Goal: Transaction & Acquisition: Register for event/course

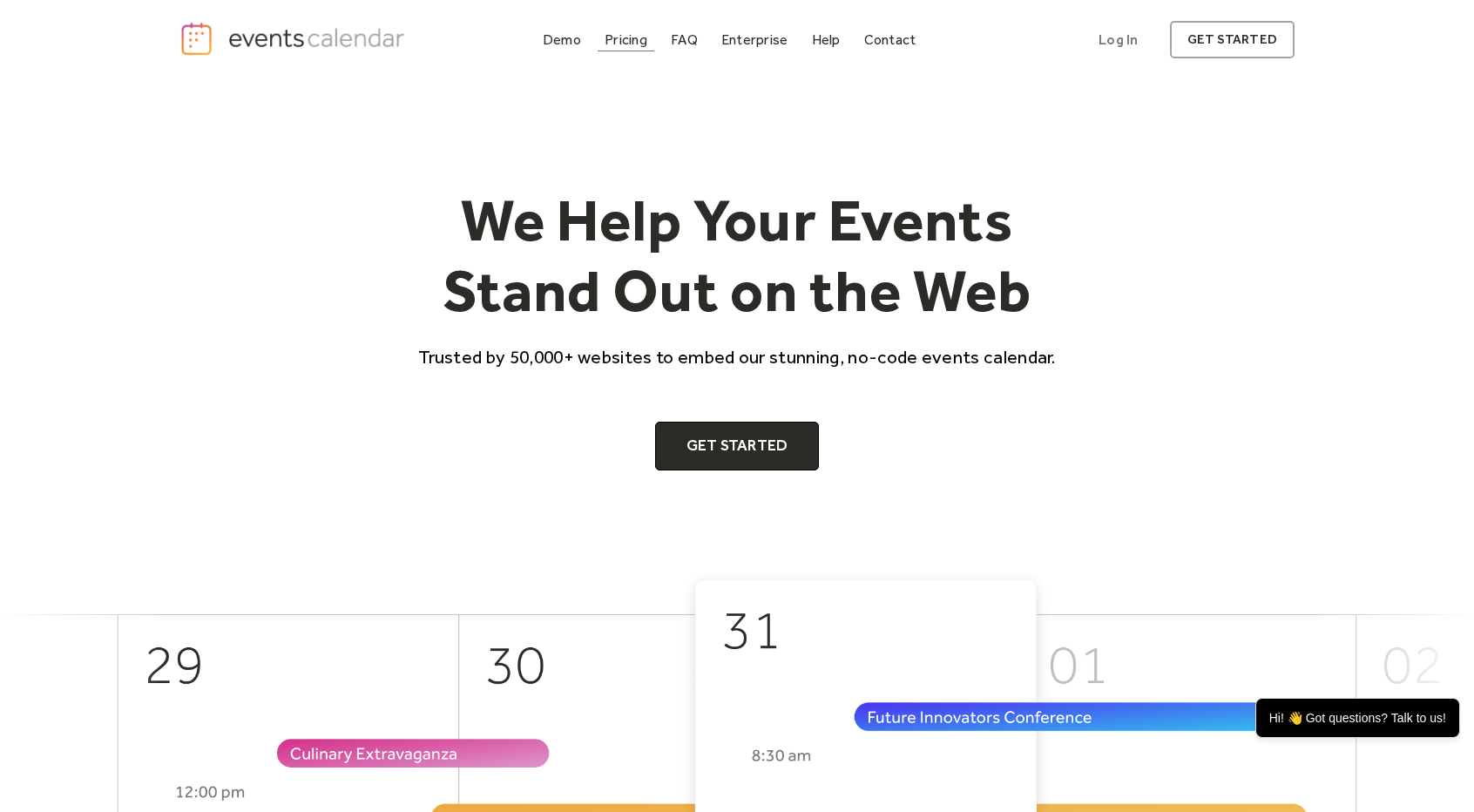
click at [628, 36] on div "Pricing" at bounding box center [626, 39] width 43 height 10
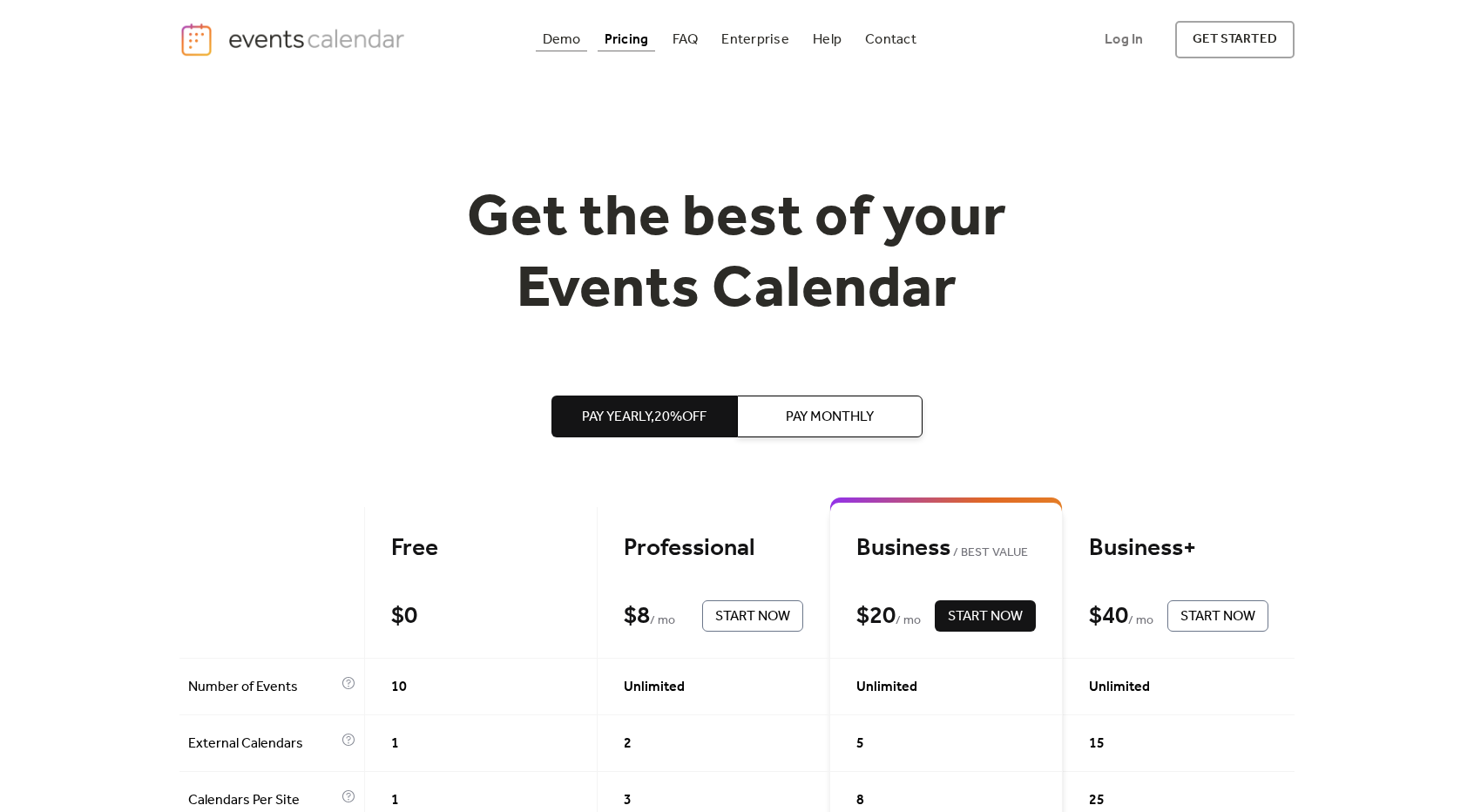
click at [564, 36] on div "Demo" at bounding box center [562, 39] width 38 height 10
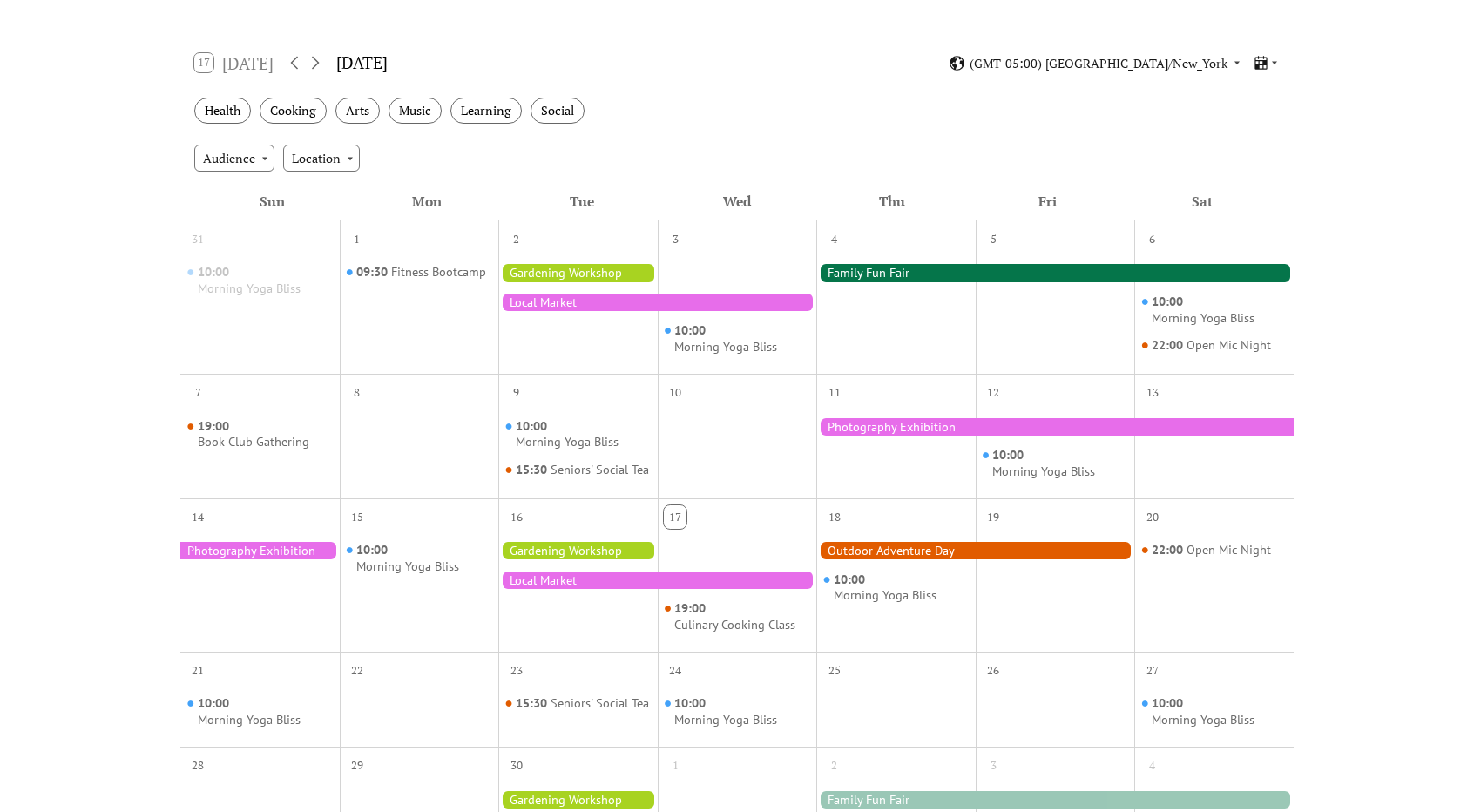
scroll to position [348, 0]
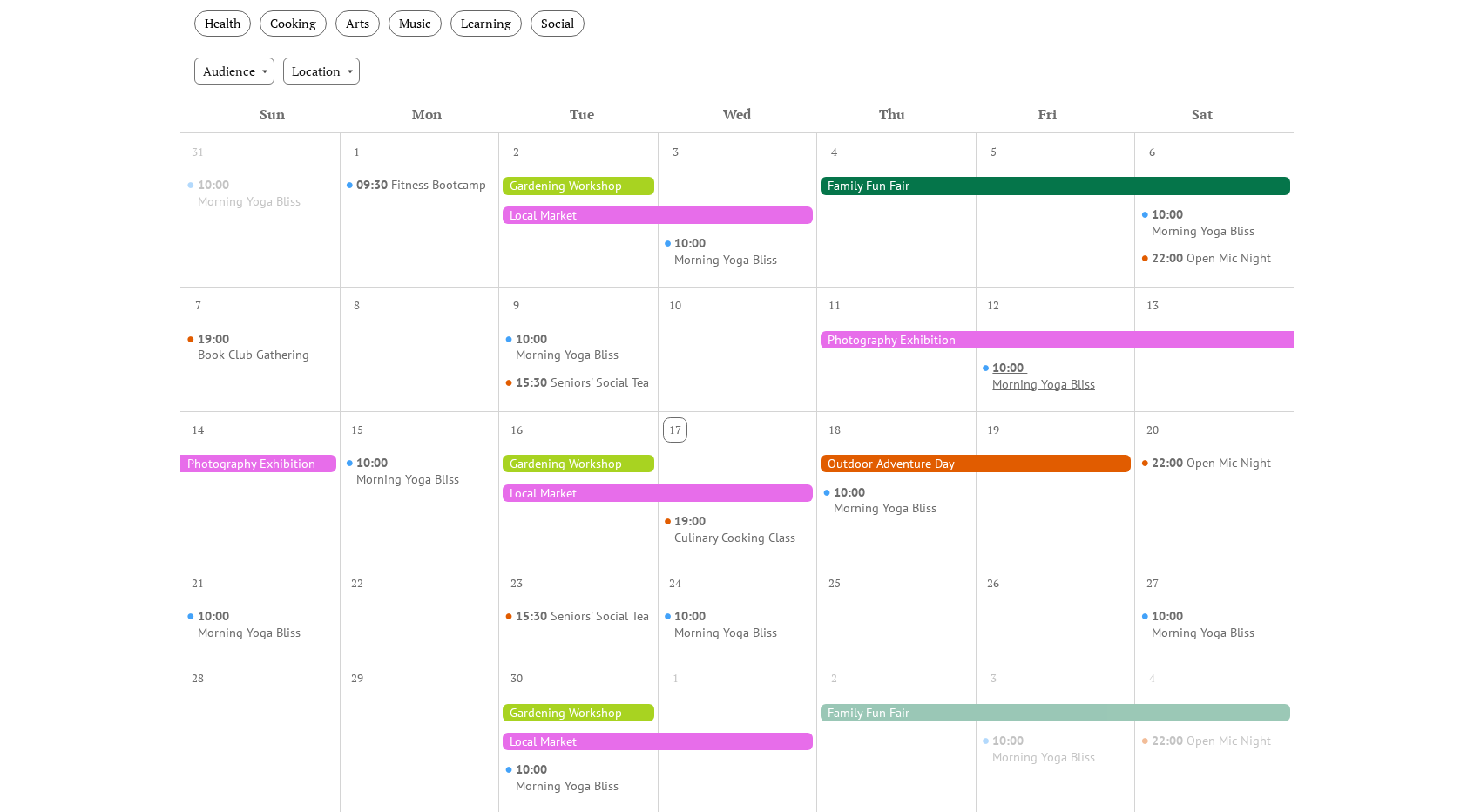
click at [1051, 382] on div "Morning Yoga Bliss" at bounding box center [1043, 384] width 103 height 16
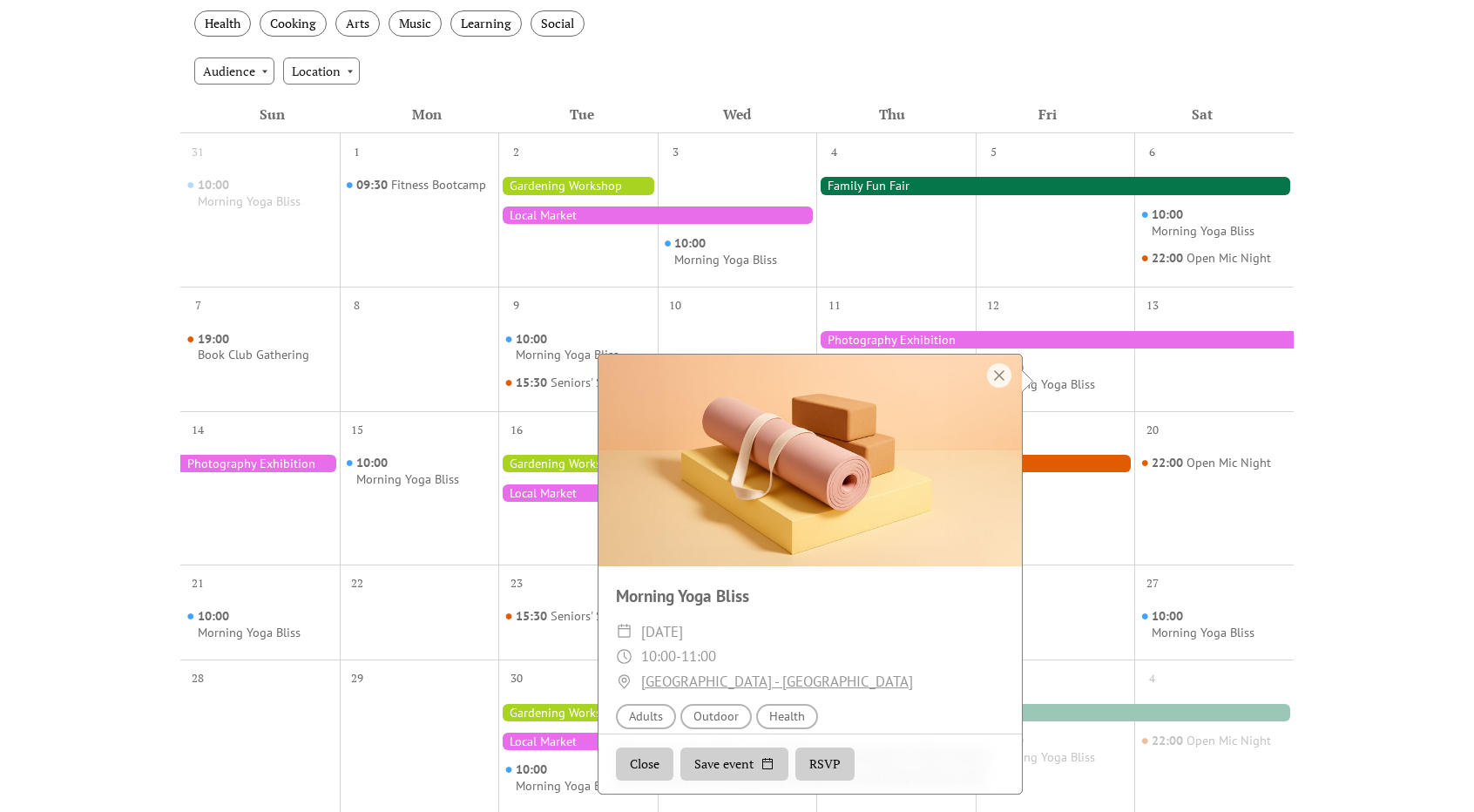
click at [821, 767] on button "RSVP" at bounding box center [826, 764] width 59 height 34
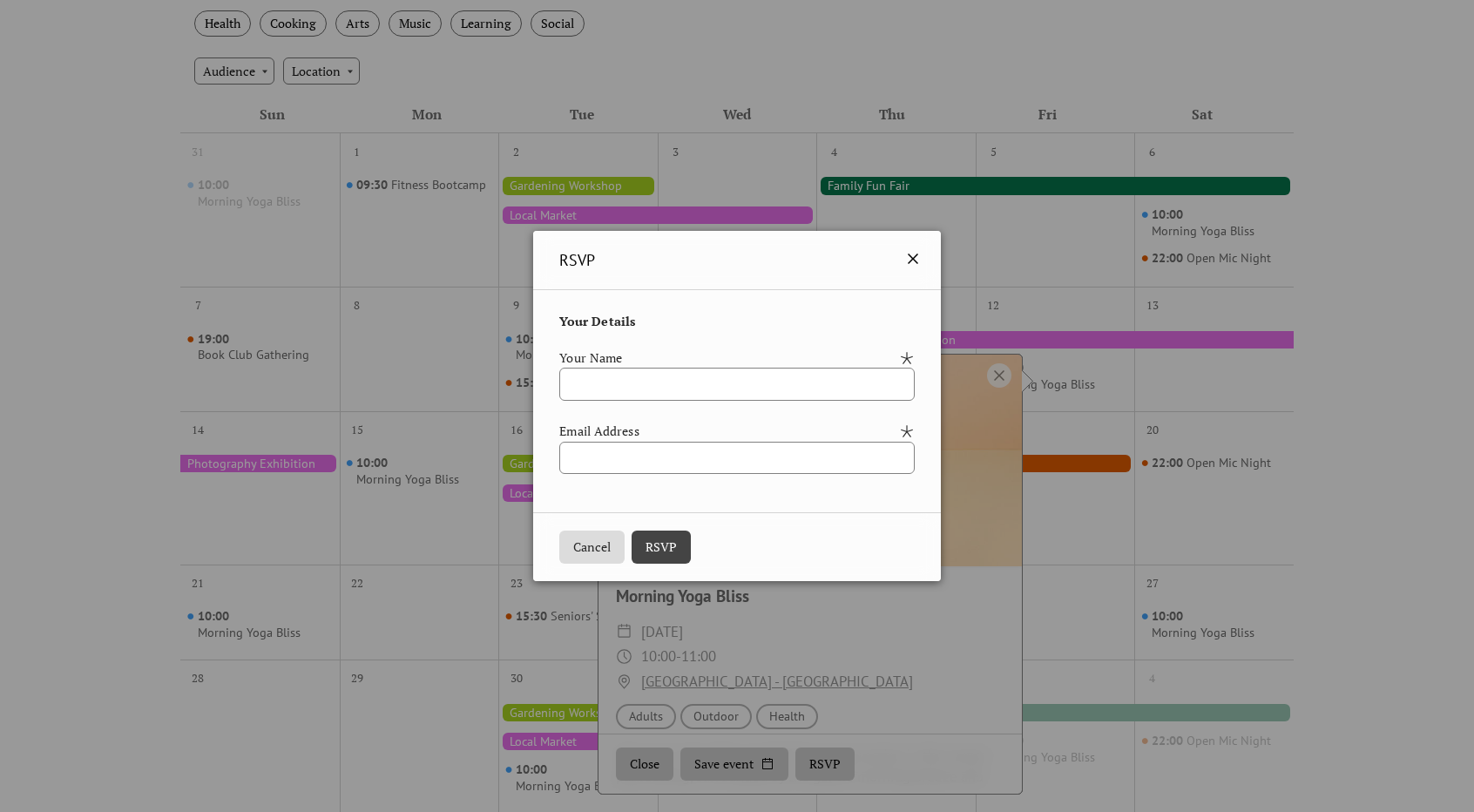
click at [924, 261] on icon at bounding box center [913, 259] width 21 height 21
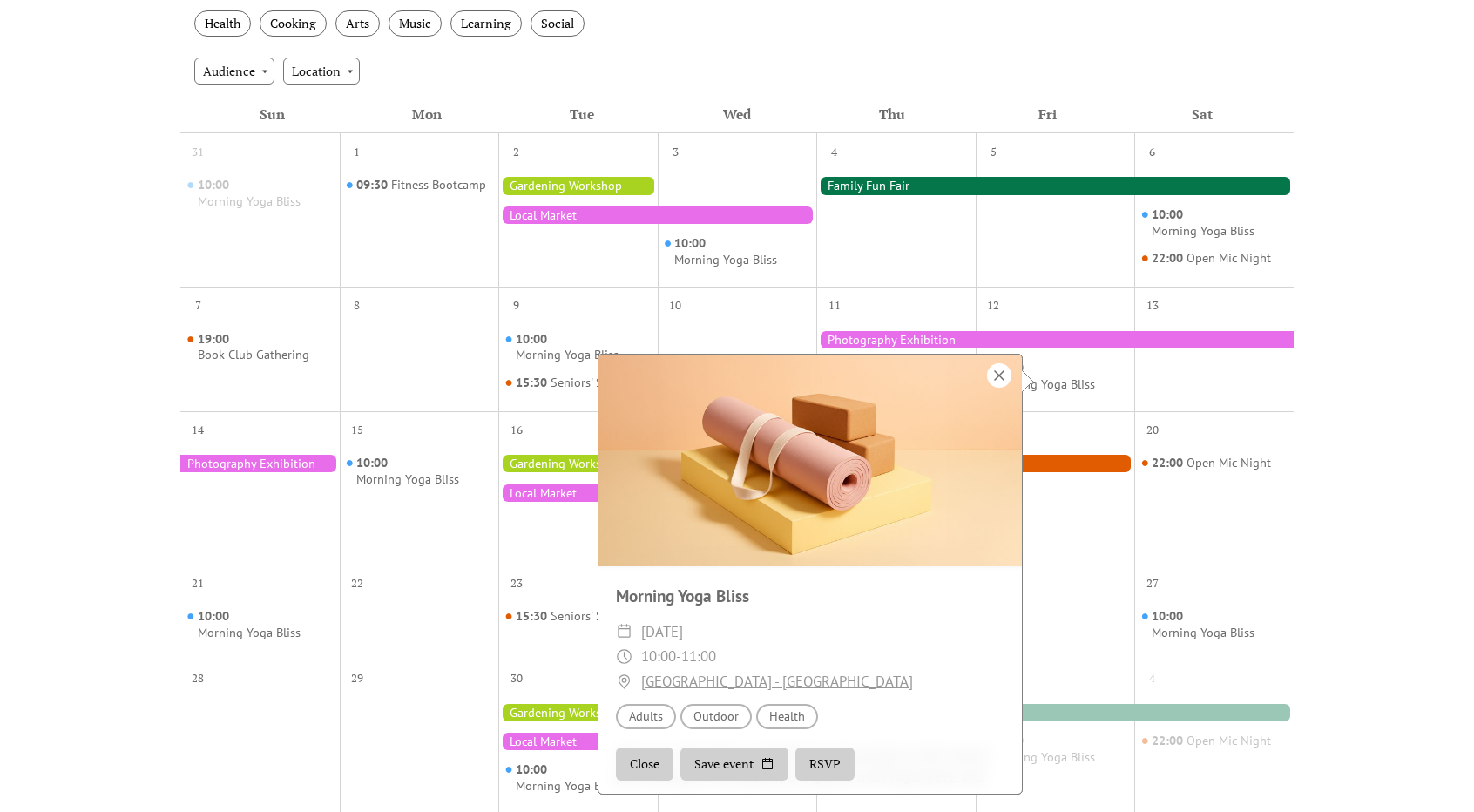
drag, startPoint x: 1004, startPoint y: 377, endPoint x: 1046, endPoint y: 384, distance: 42.6
click at [1003, 377] on div at bounding box center [998, 375] width 24 height 24
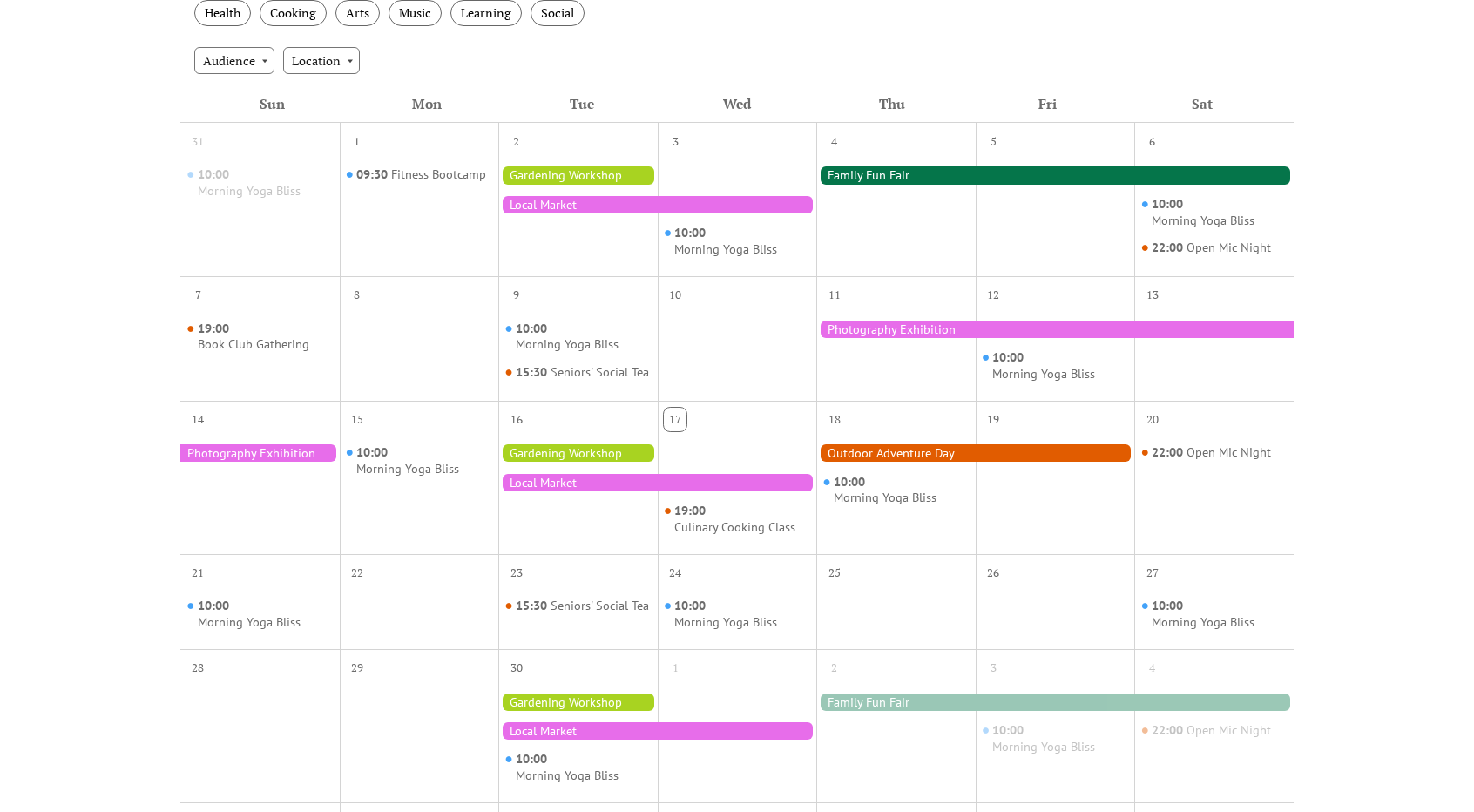
scroll to position [87, 0]
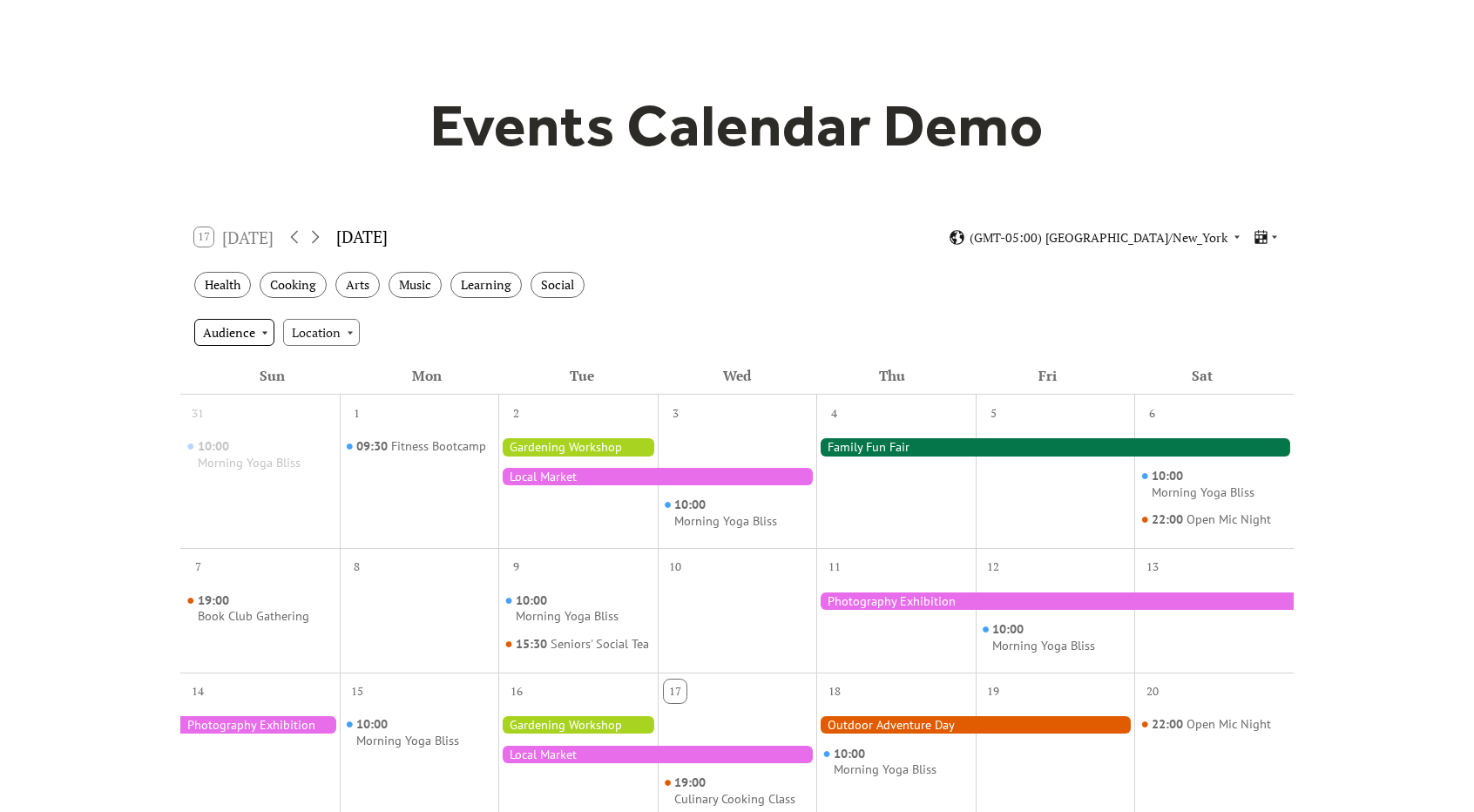
click at [256, 332] on div "Audience" at bounding box center [235, 332] width 81 height 26
click at [247, 435] on span "Children" at bounding box center [232, 429] width 48 height 19
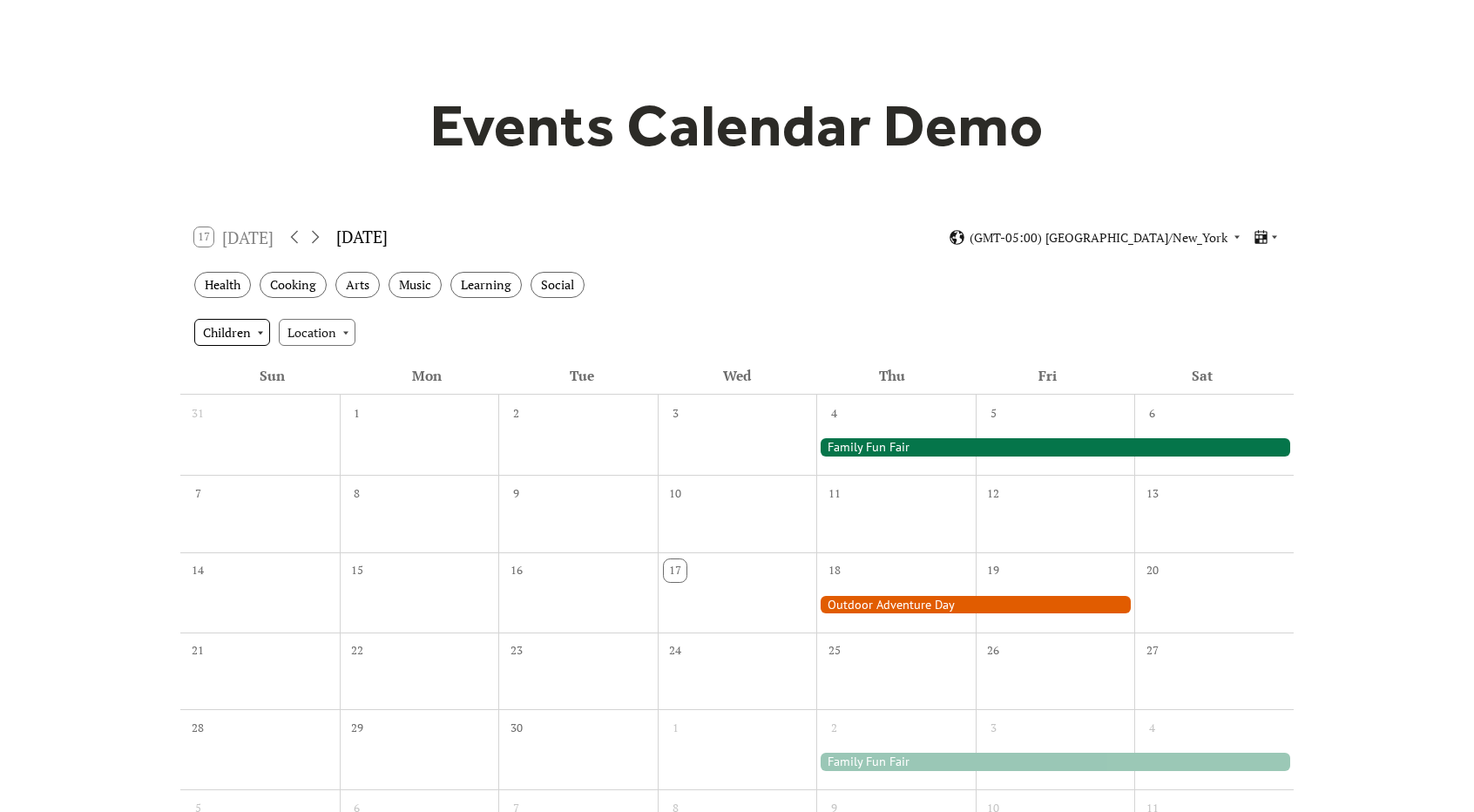
click at [239, 343] on div "Children" at bounding box center [232, 332] width 76 height 26
click at [229, 367] on span "Clear" at bounding box center [223, 363] width 32 height 19
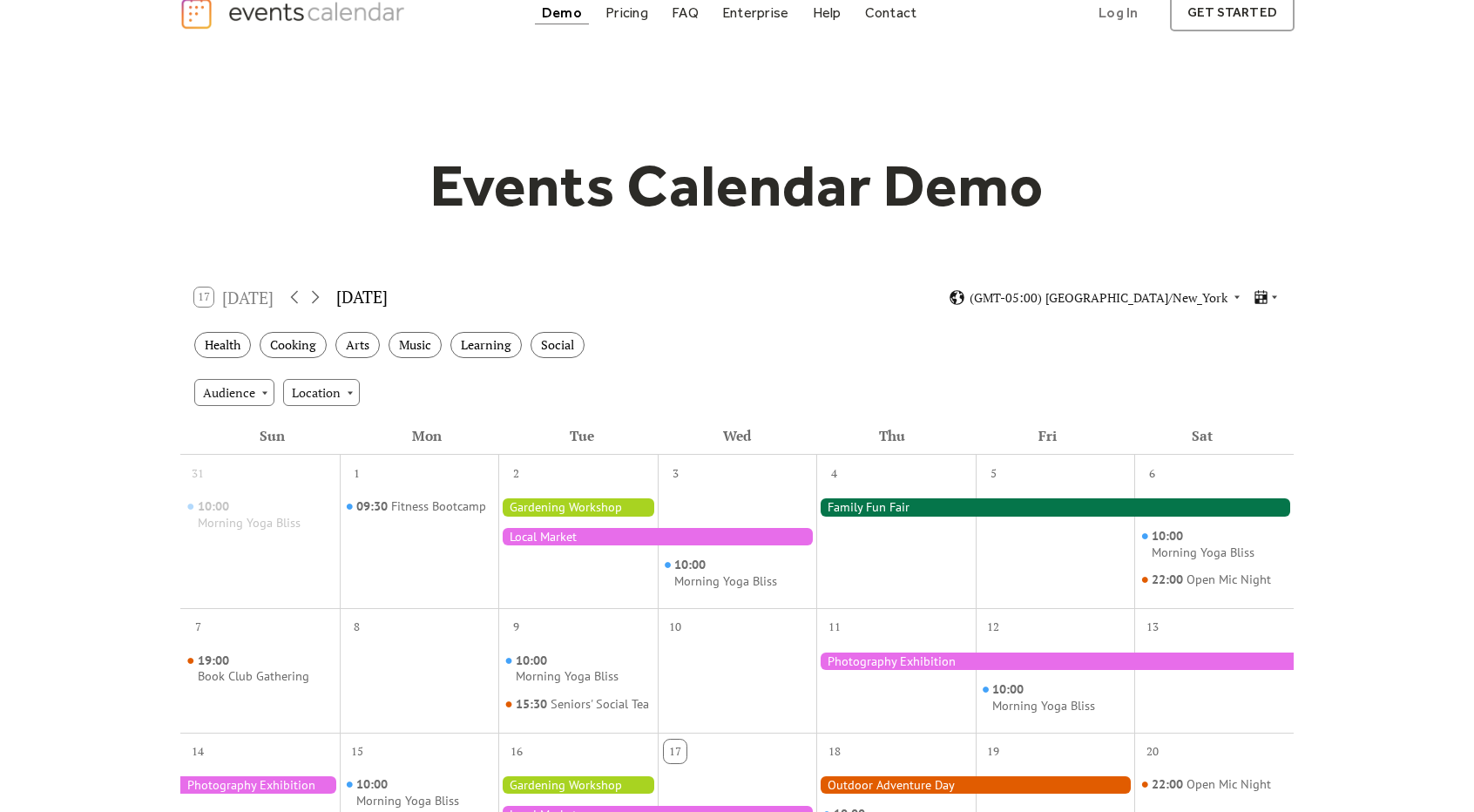
scroll to position [0, 0]
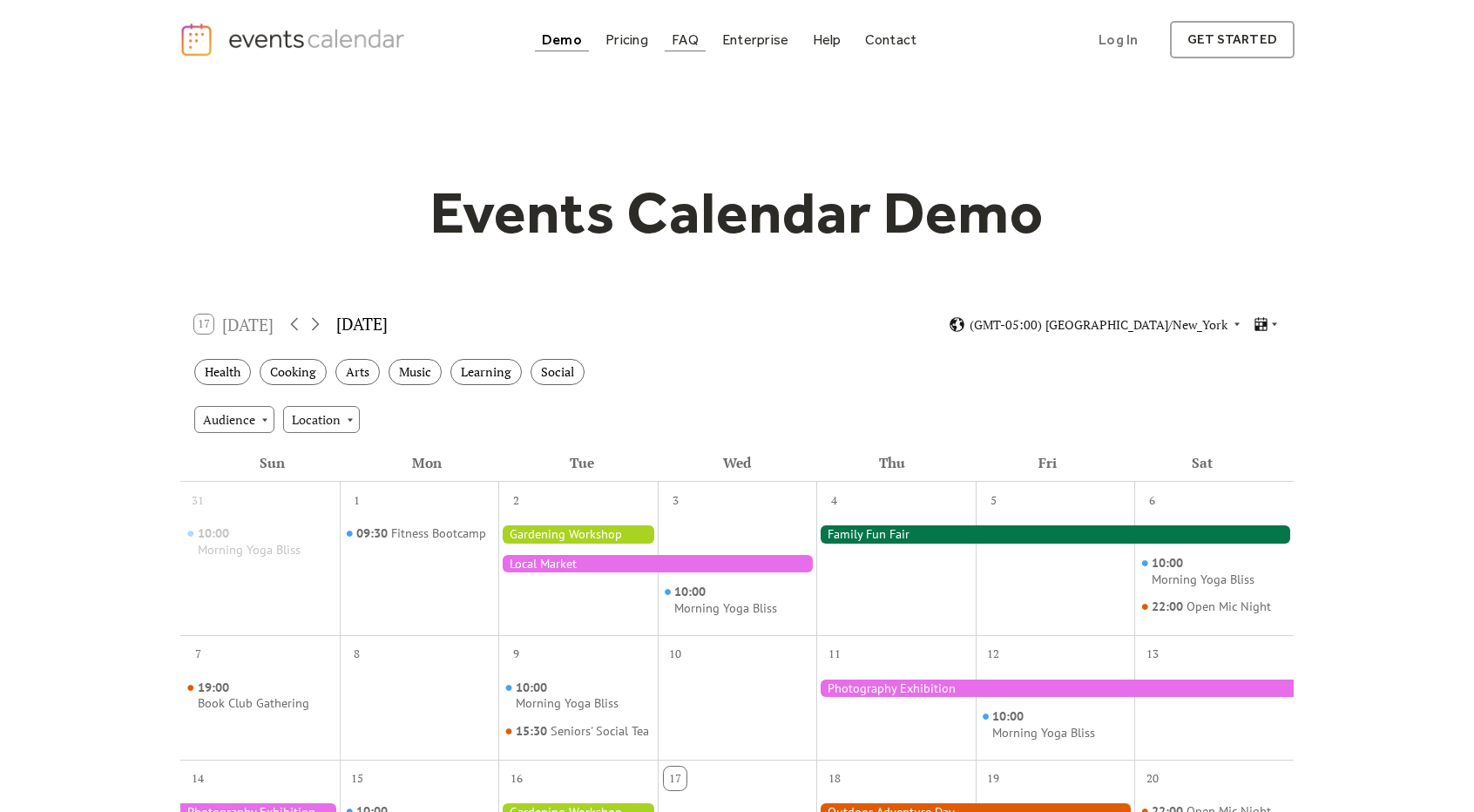
click at [676, 38] on div "FAQ" at bounding box center [686, 39] width 27 height 10
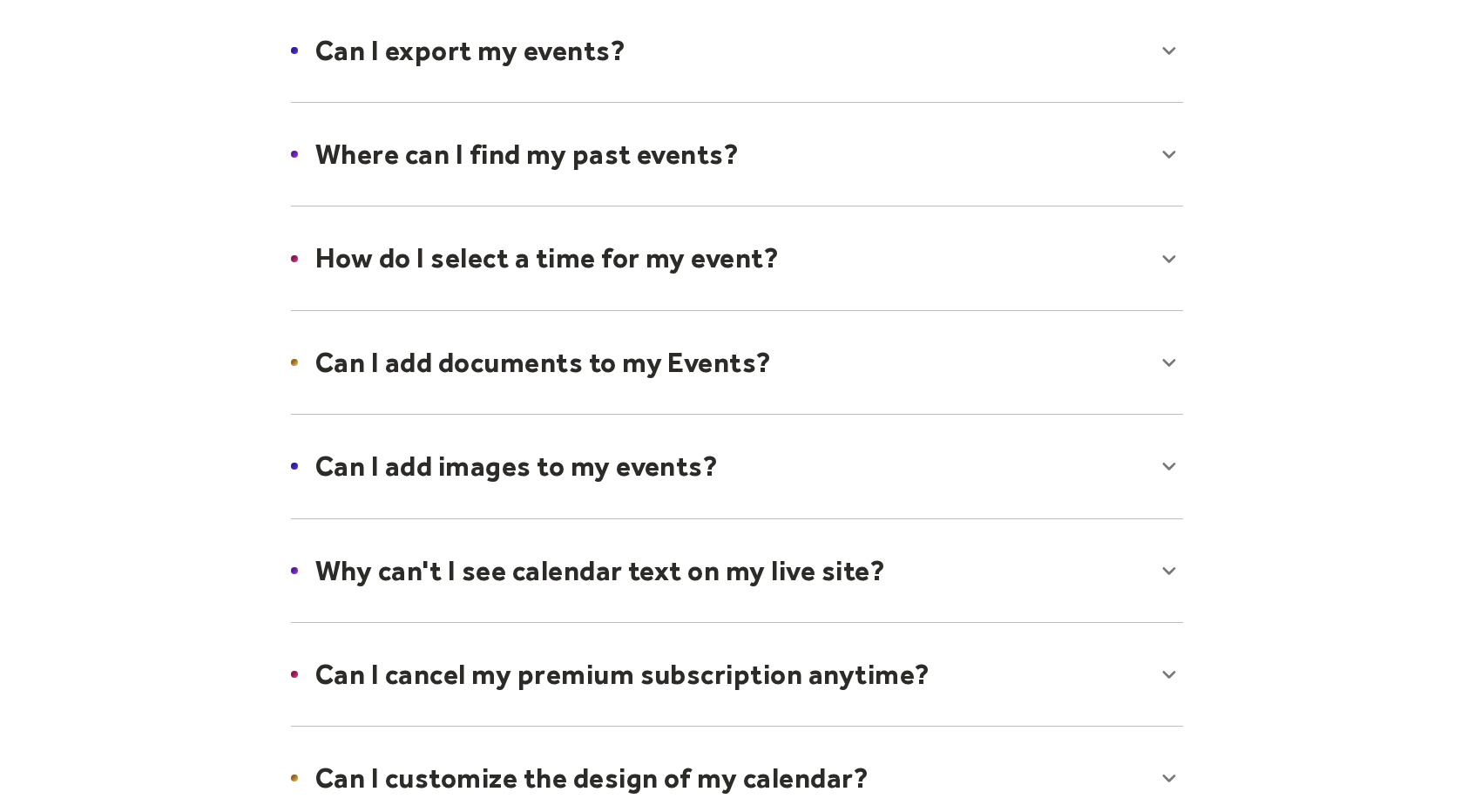
scroll to position [522, 0]
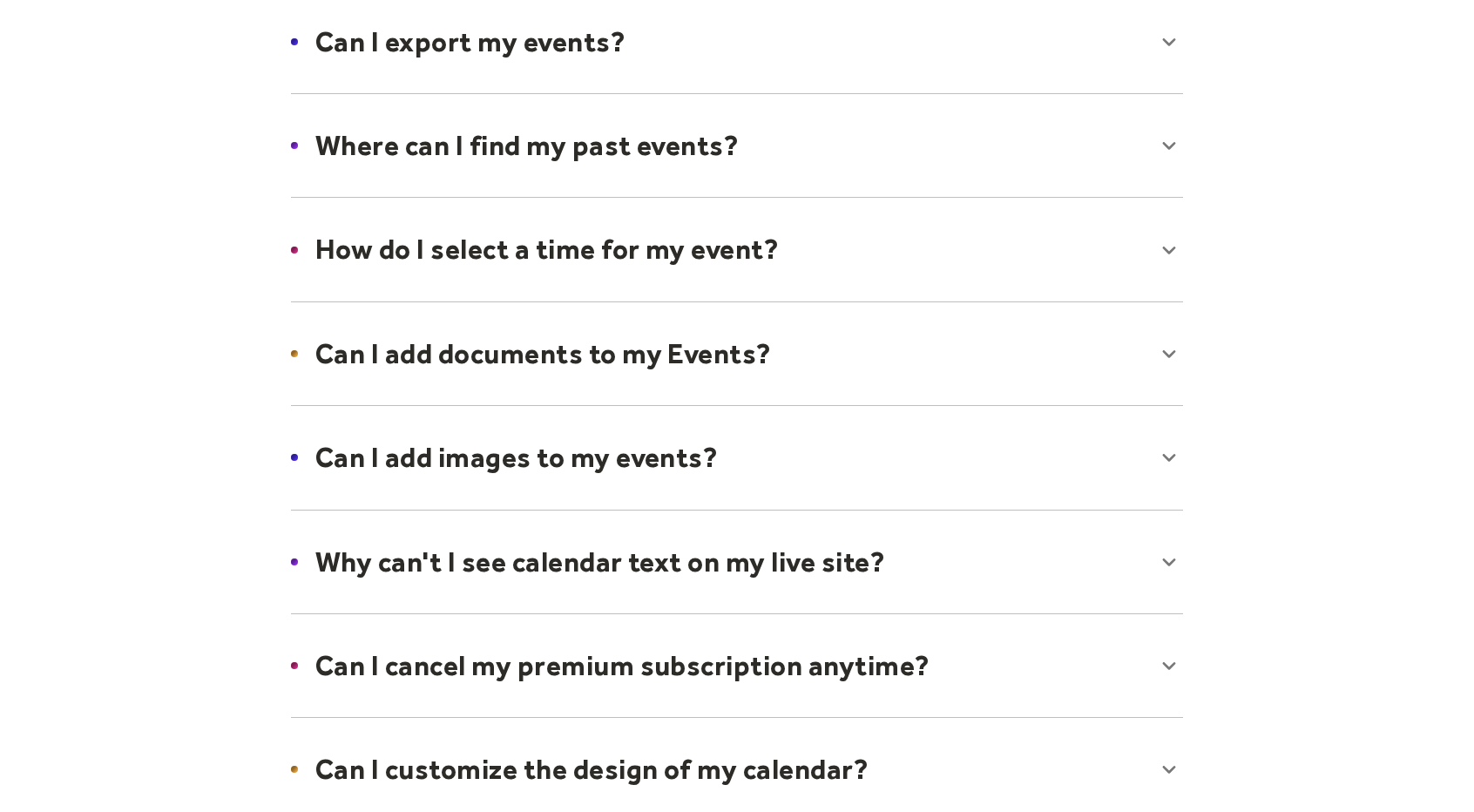
click at [579, 361] on div at bounding box center [737, 353] width 927 height 106
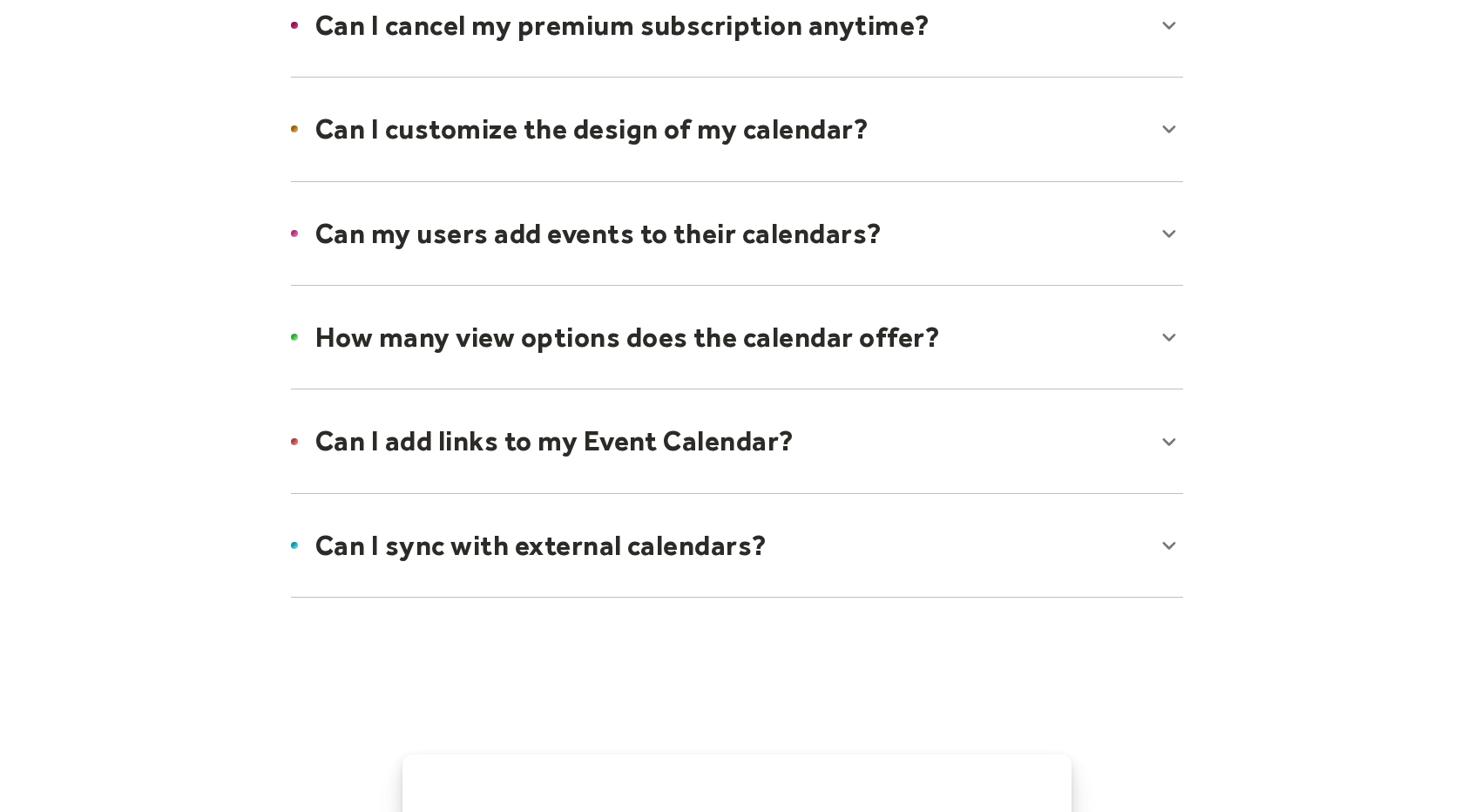
scroll to position [1219, 0]
click at [672, 534] on div at bounding box center [737, 544] width 927 height 106
click at [691, 356] on div at bounding box center [737, 336] width 927 height 106
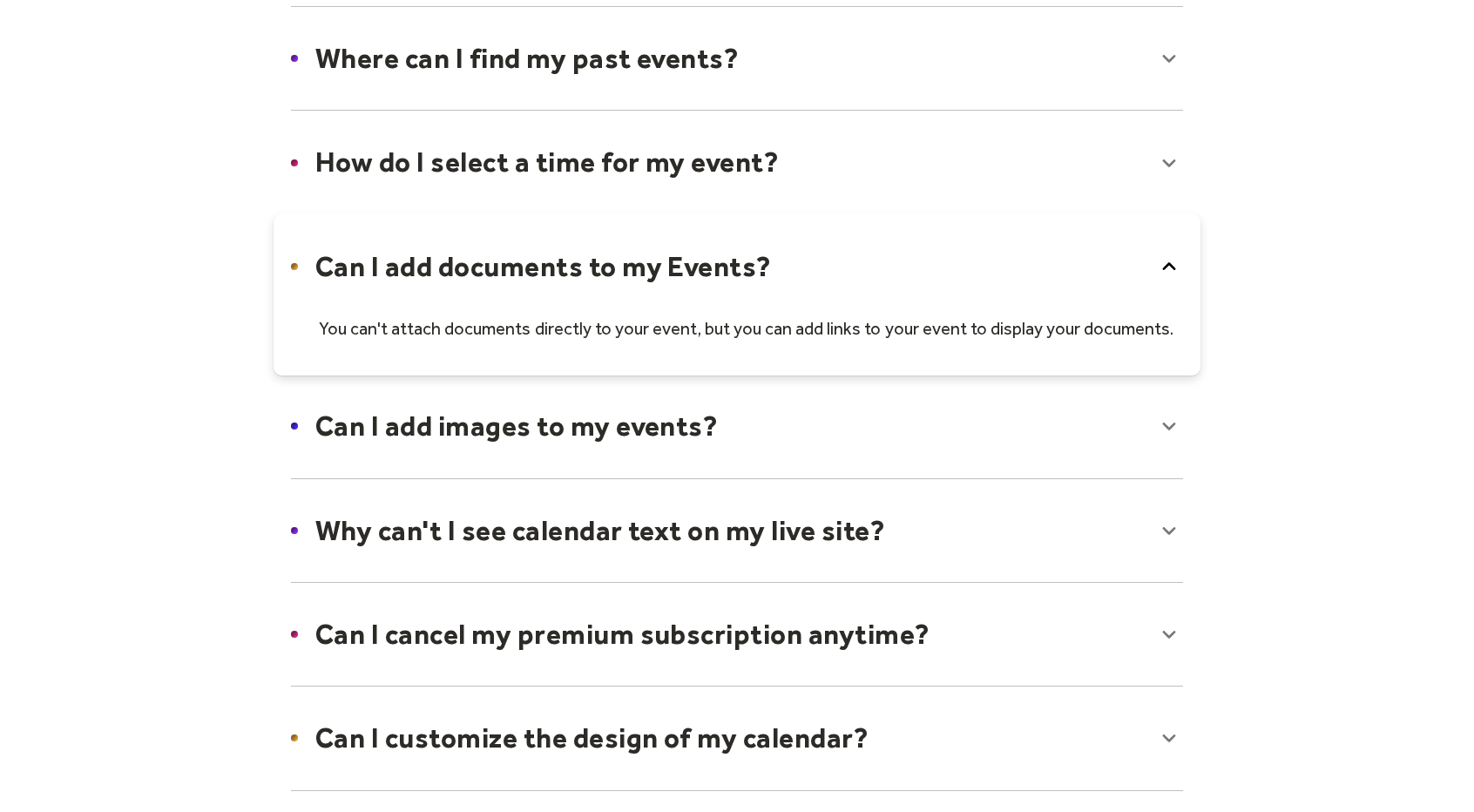
scroll to position [0, 0]
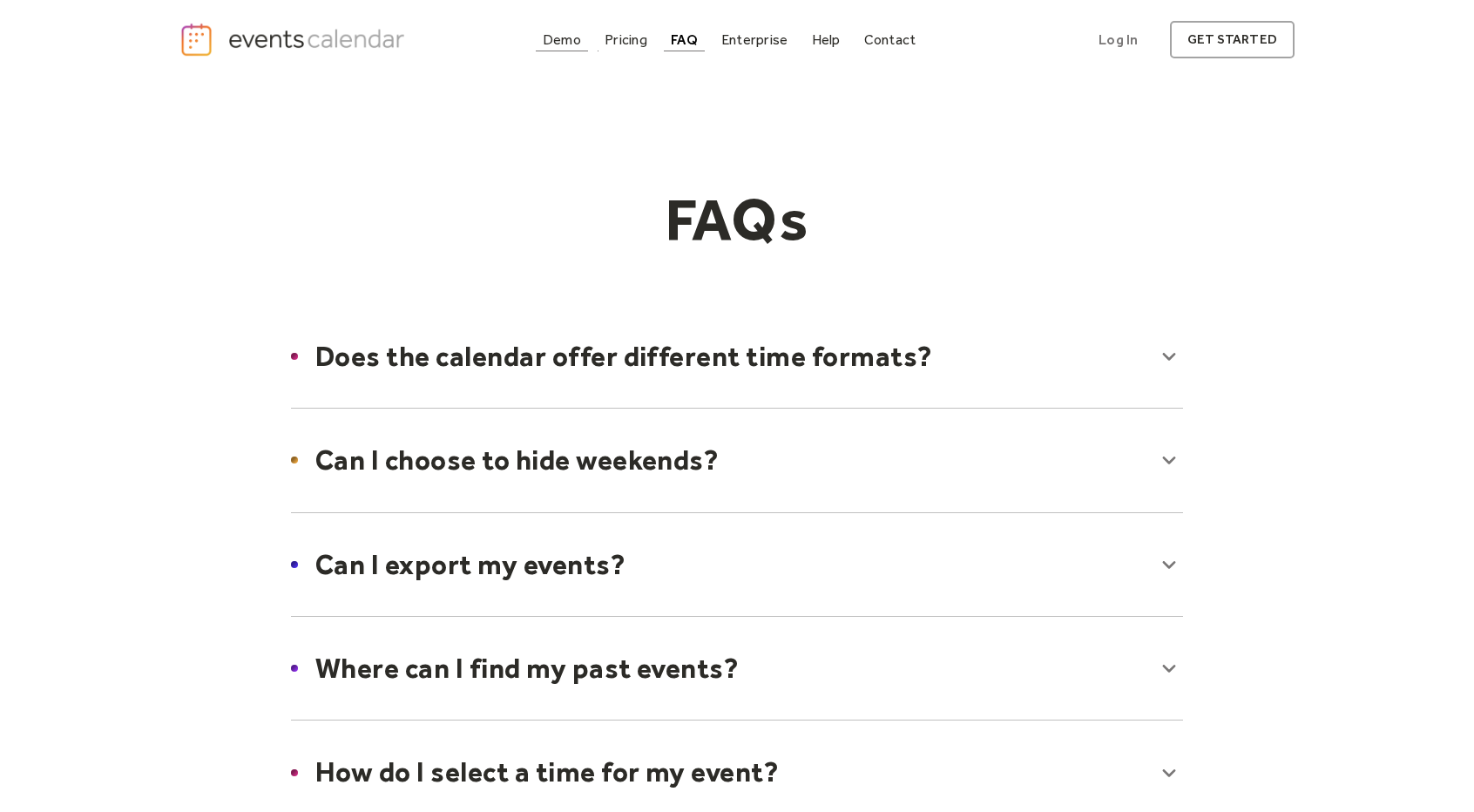
click at [570, 35] on div "Demo" at bounding box center [562, 39] width 38 height 10
